Goal: Task Accomplishment & Management: Manage account settings

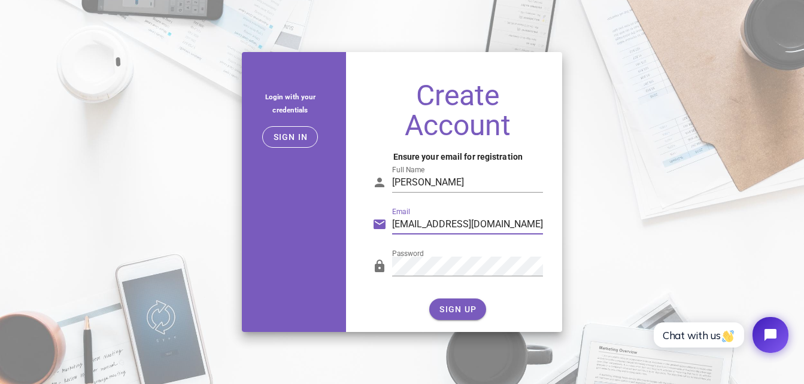
click at [534, 225] on input "karthik5kashyapks@gmail.com" at bounding box center [467, 224] width 151 height 19
type input "karthik5kashyapks@gmail.com"
click at [485, 186] on input "Karthik Kashyap" at bounding box center [467, 182] width 151 height 19
type input "Karthik Kashyap"
click at [447, 306] on span "SIGN UP" at bounding box center [458, 310] width 38 height 10
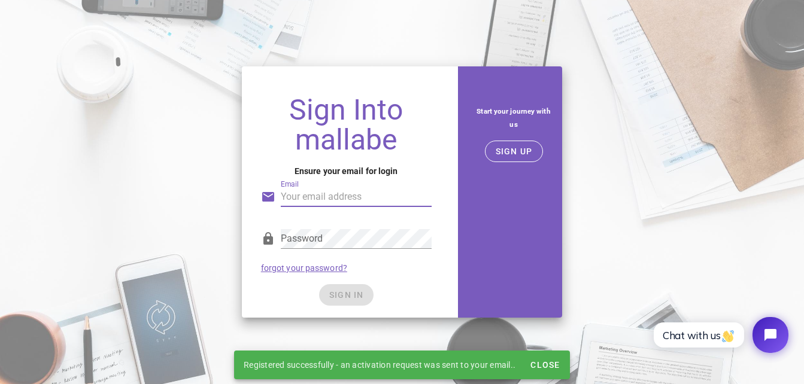
click at [317, 201] on input "Email" at bounding box center [356, 196] width 151 height 19
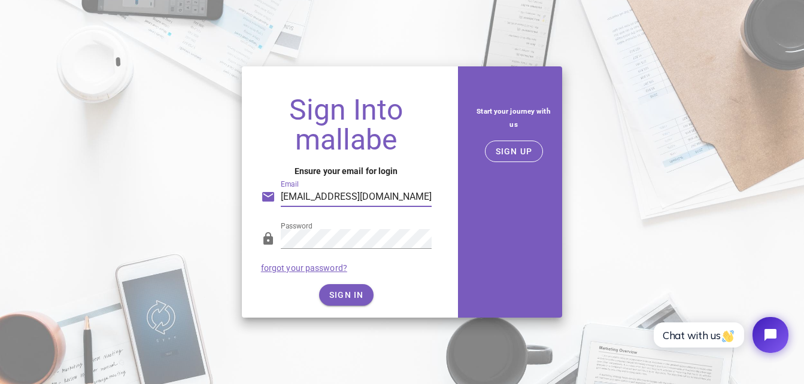
click at [418, 199] on input "karthik5kashyapks@gmail.com" at bounding box center [356, 196] width 151 height 19
type input "karthik5kashyapks@gmail.com"
click at [353, 298] on span "SIGN IN" at bounding box center [346, 295] width 35 height 10
click at [342, 292] on span "SIGN IN" at bounding box center [346, 295] width 35 height 10
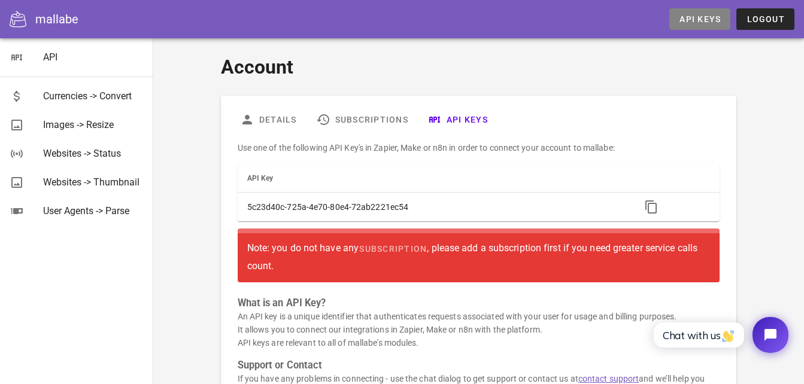
click at [691, 21] on span "API Keys" at bounding box center [700, 19] width 42 height 10
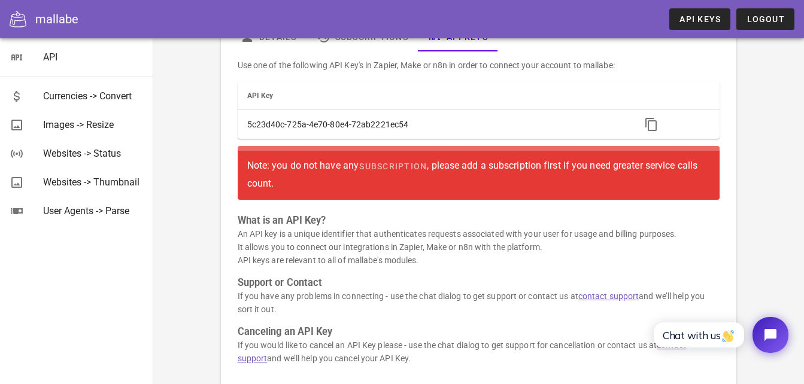
scroll to position [68, 0]
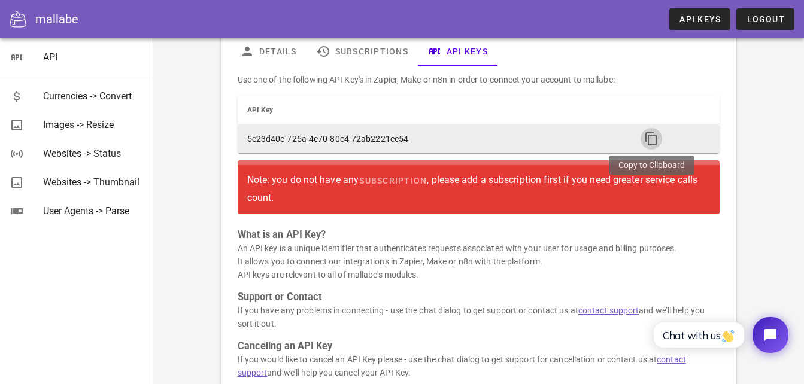
click at [649, 138] on icon "button" at bounding box center [651, 139] width 14 height 14
